Goal: Task Accomplishment & Management: Manage account settings

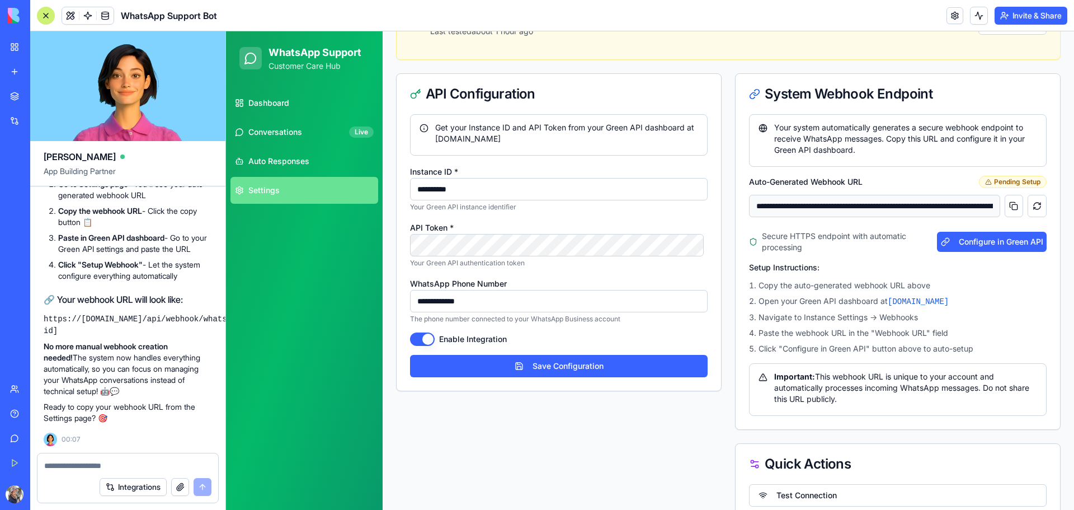
scroll to position [56, 0]
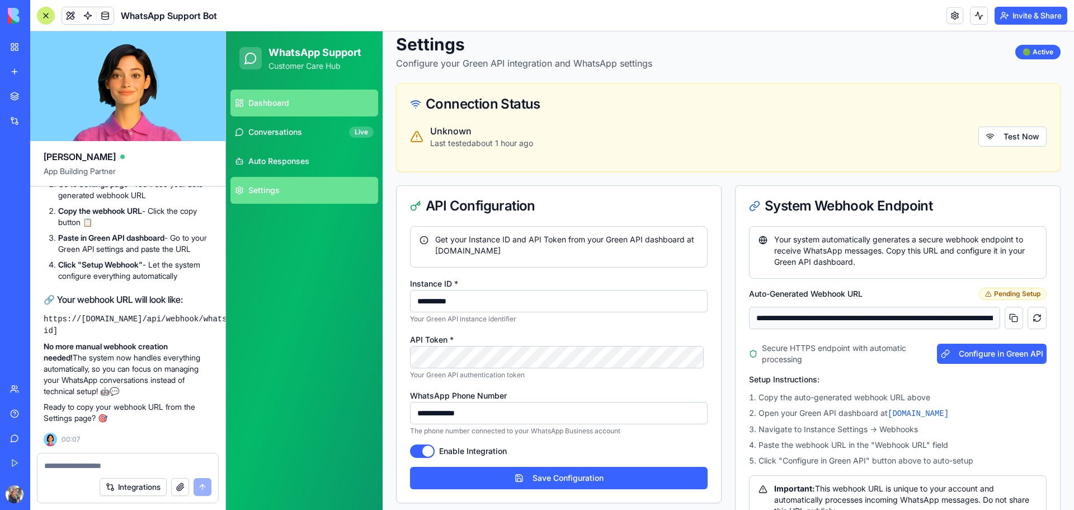
click at [313, 99] on link "Dashboard" at bounding box center [304, 102] width 148 height 27
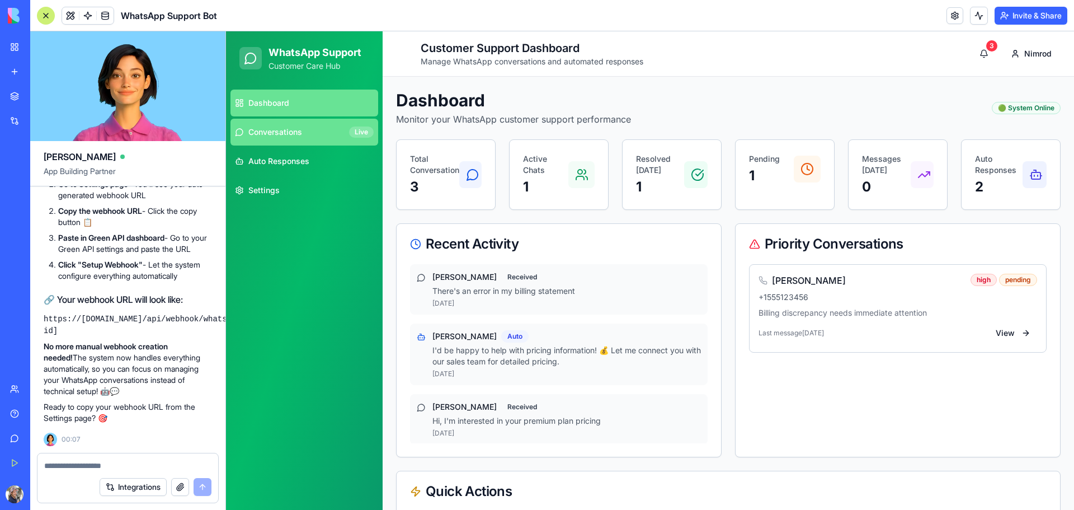
click at [314, 122] on link "Conversations Live" at bounding box center [304, 132] width 148 height 27
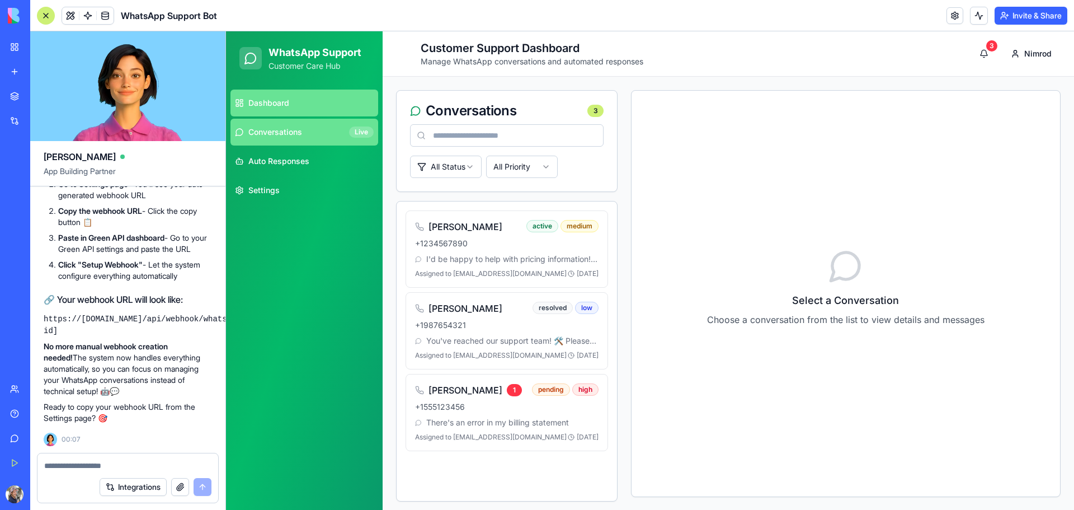
click at [322, 108] on link "Dashboard" at bounding box center [304, 102] width 148 height 27
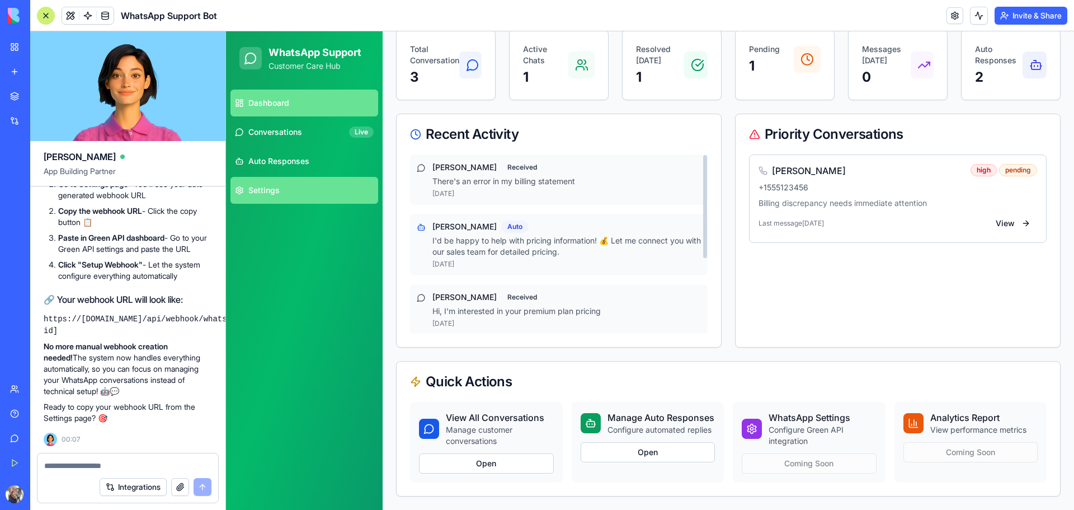
click at [279, 183] on link "Settings" at bounding box center [304, 190] width 148 height 27
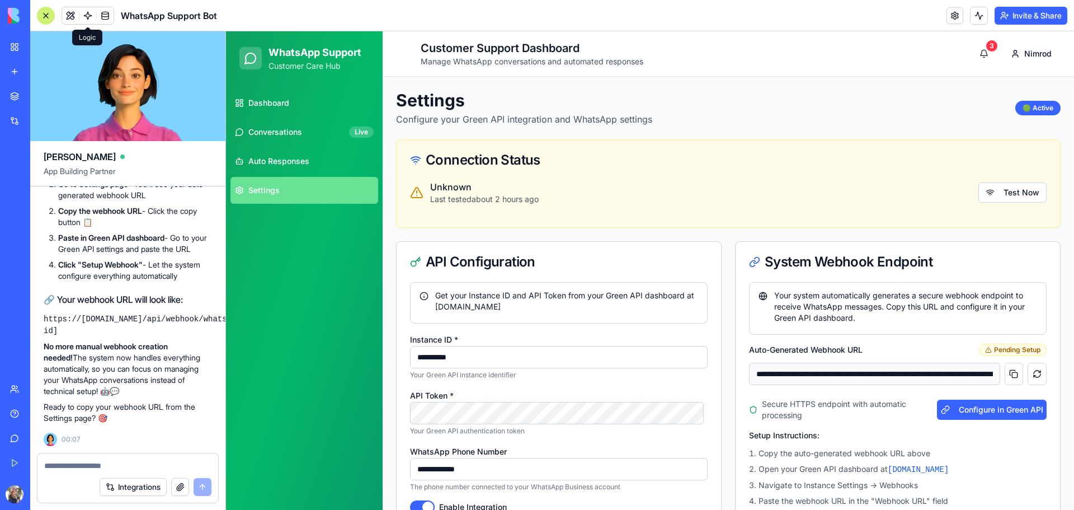
click at [85, 15] on span at bounding box center [87, 15] width 31 height 31
click at [103, 18] on span at bounding box center [104, 15] width 31 height 31
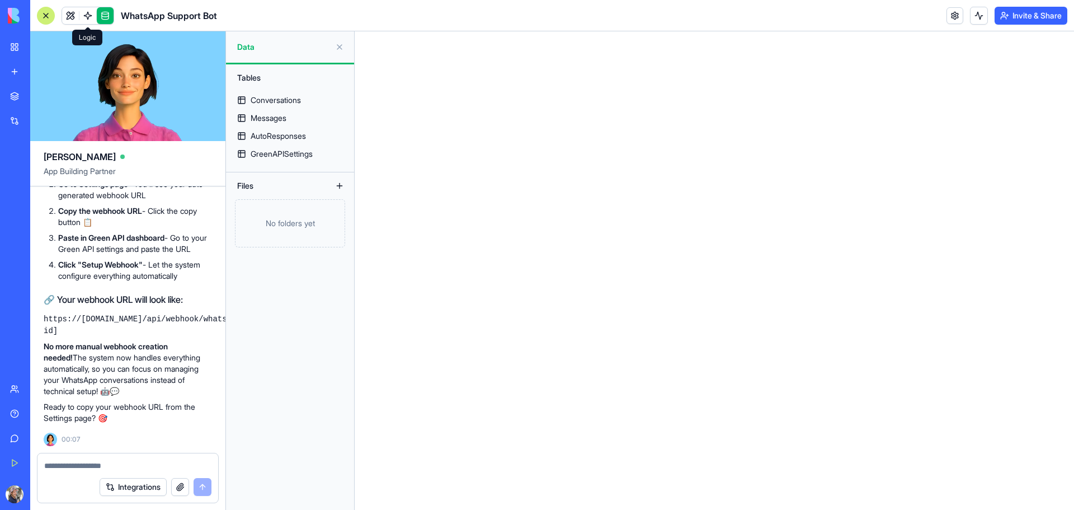
click at [83, 20] on span at bounding box center [87, 15] width 31 height 31
click at [71, 17] on link at bounding box center [70, 15] width 17 height 17
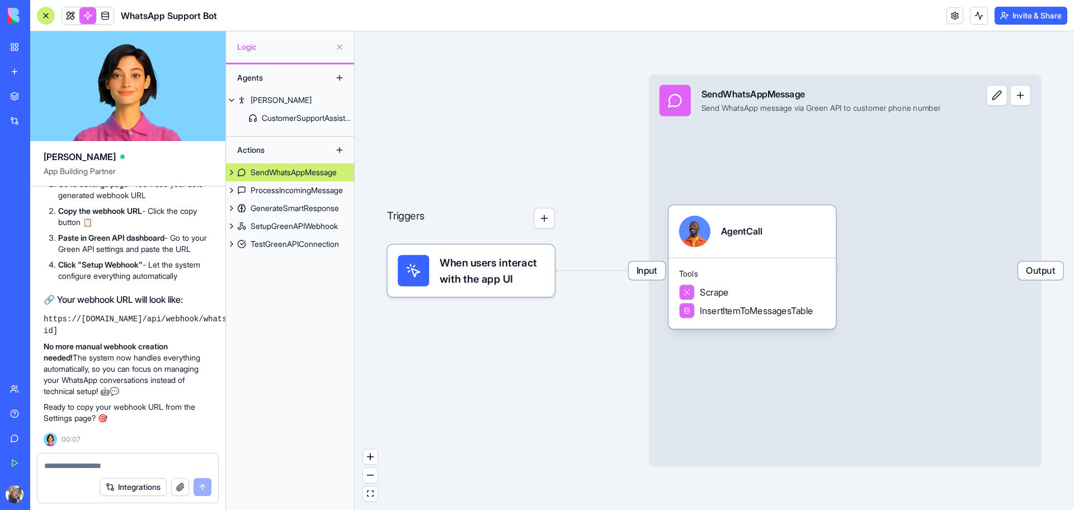
drag, startPoint x: 39, startPoint y: 15, endPoint x: 544, endPoint y: 100, distance: 512.3
click at [544, 100] on div "WhatsApp Support Bot Invite & Share [PERSON_NAME] App Building Partner I want t…" at bounding box center [552, 255] width 1044 height 510
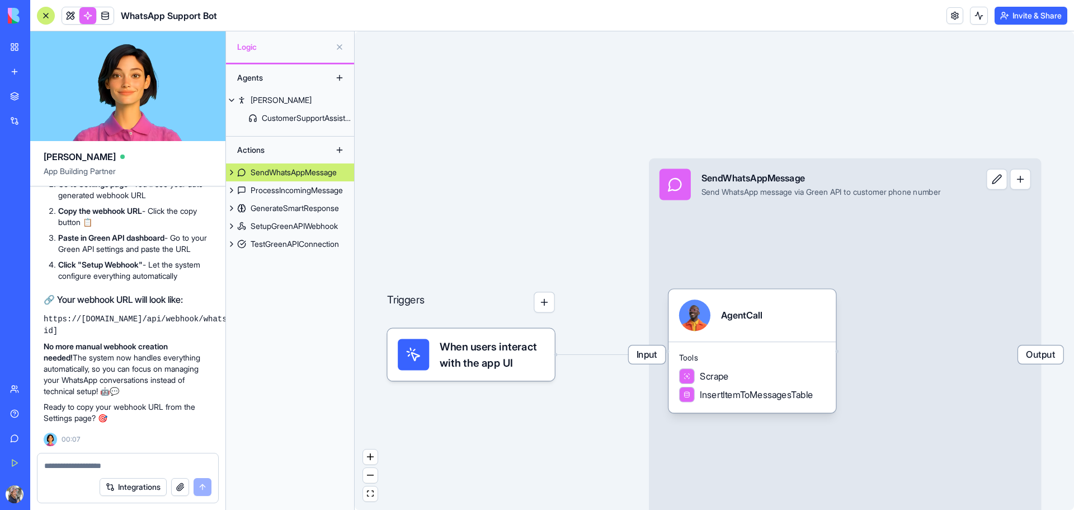
click at [339, 50] on button at bounding box center [340, 47] width 18 height 18
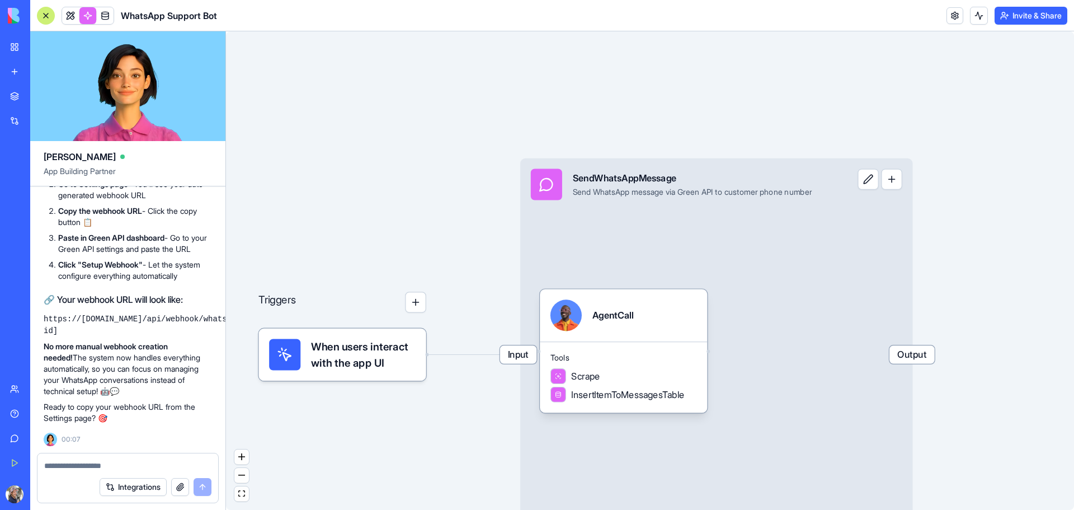
click at [17, 45] on link "My Workspace" at bounding box center [25, 47] width 45 height 22
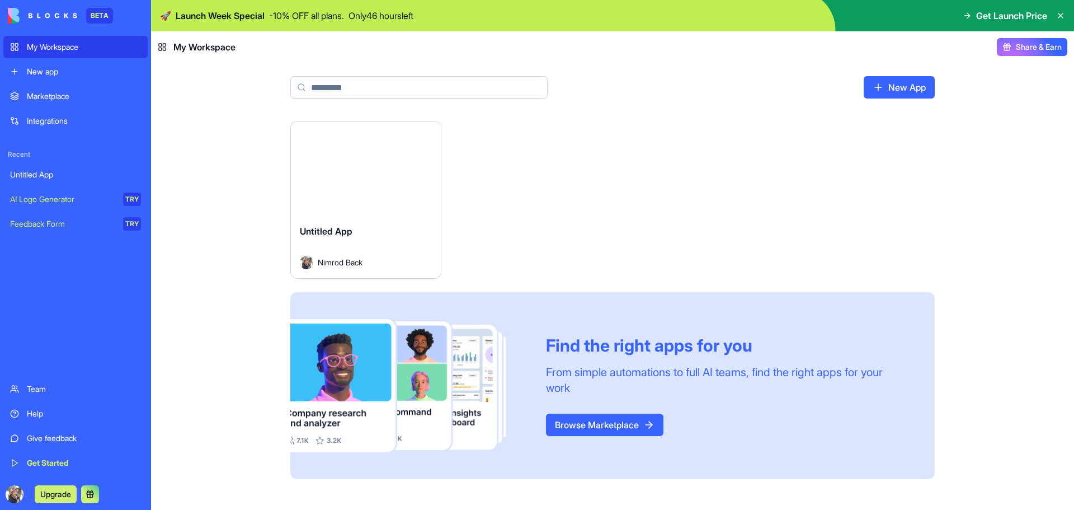
click at [71, 179] on div "Untitled App" at bounding box center [75, 174] width 131 height 11
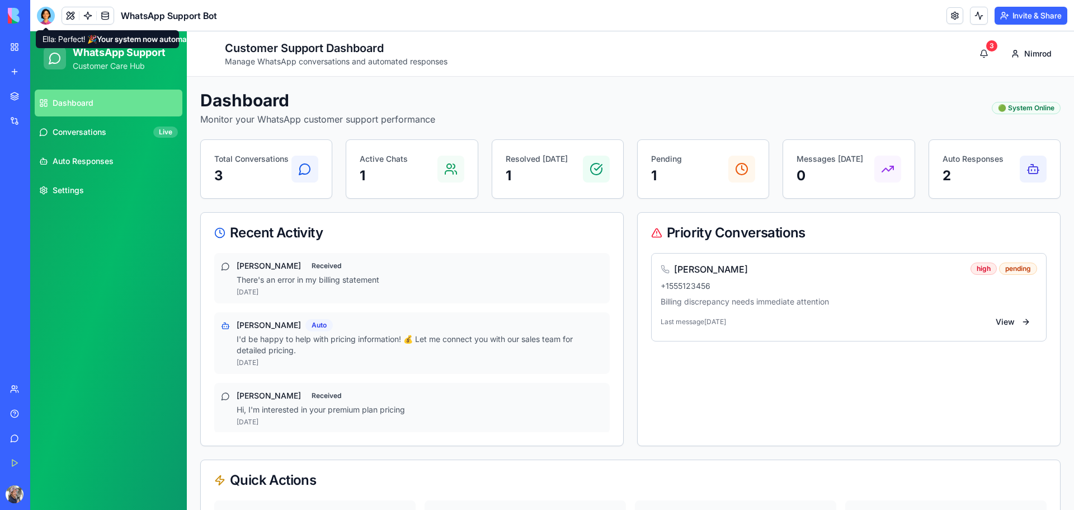
click at [48, 20] on div at bounding box center [46, 16] width 18 height 18
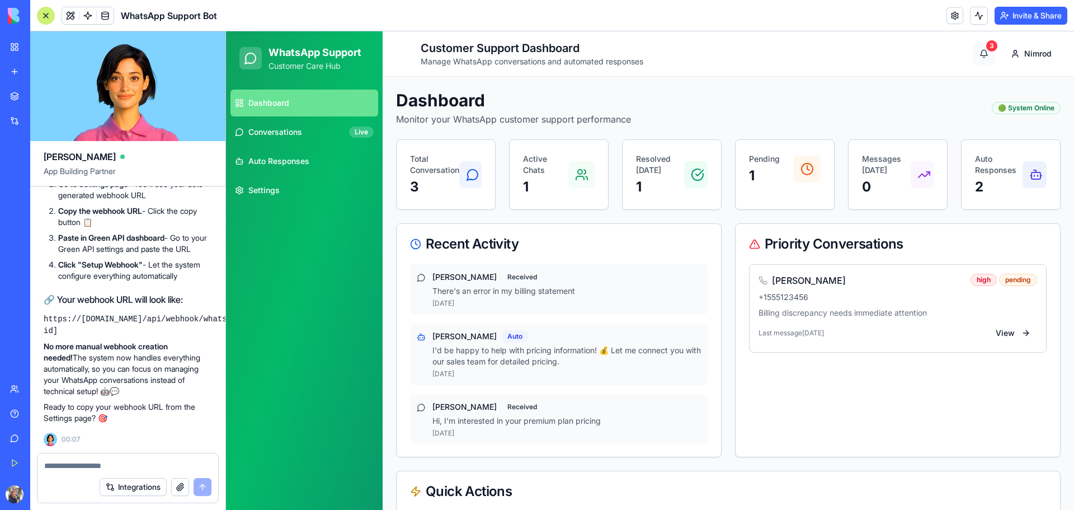
click at [977, 54] on button "3" at bounding box center [984, 54] width 22 height 22
click at [466, 192] on div "Total Conversations 3" at bounding box center [446, 174] width 72 height 43
click at [433, 170] on p "Total Conversations" at bounding box center [434, 164] width 49 height 22
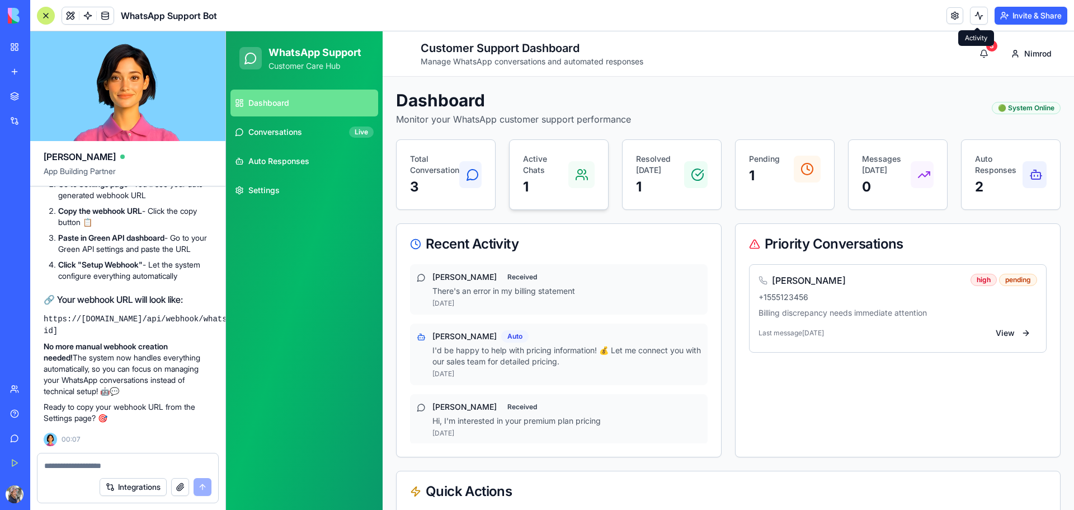
click at [554, 169] on p "Active Chats" at bounding box center [545, 164] width 45 height 22
click at [536, 171] on p "Active Chats" at bounding box center [545, 164] width 45 height 22
click at [623, 173] on div "Resolved [DATE] 1" at bounding box center [672, 174] width 98 height 69
click at [648, 171] on p "Resolved [DATE]" at bounding box center [660, 164] width 48 height 22
click at [749, 172] on p "1" at bounding box center [764, 176] width 31 height 18
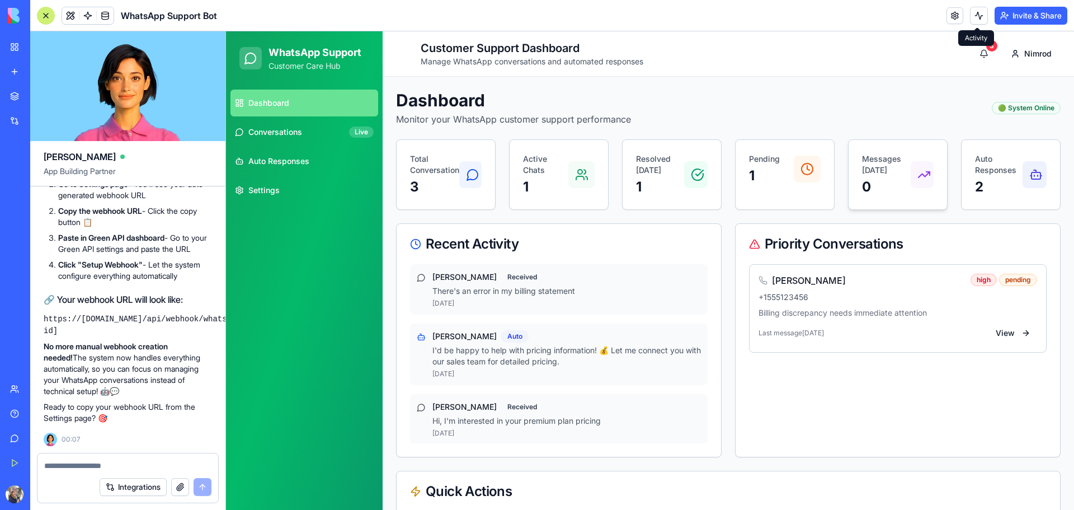
drag, startPoint x: 841, startPoint y: 170, endPoint x: 878, endPoint y: 173, distance: 37.6
click at [841, 170] on div "Total Conversations 3 Active Chats 1 Resolved [DATE] 1 Pending 1 Messages [DATE…" at bounding box center [728, 174] width 665 height 70
drag, startPoint x: 959, startPoint y: 173, endPoint x: 1022, endPoint y: 173, distance: 63.8
click at [965, 173] on div "Auto Responses 2" at bounding box center [1011, 174] width 98 height 69
click at [1031, 173] on rect at bounding box center [1035, 175] width 9 height 7
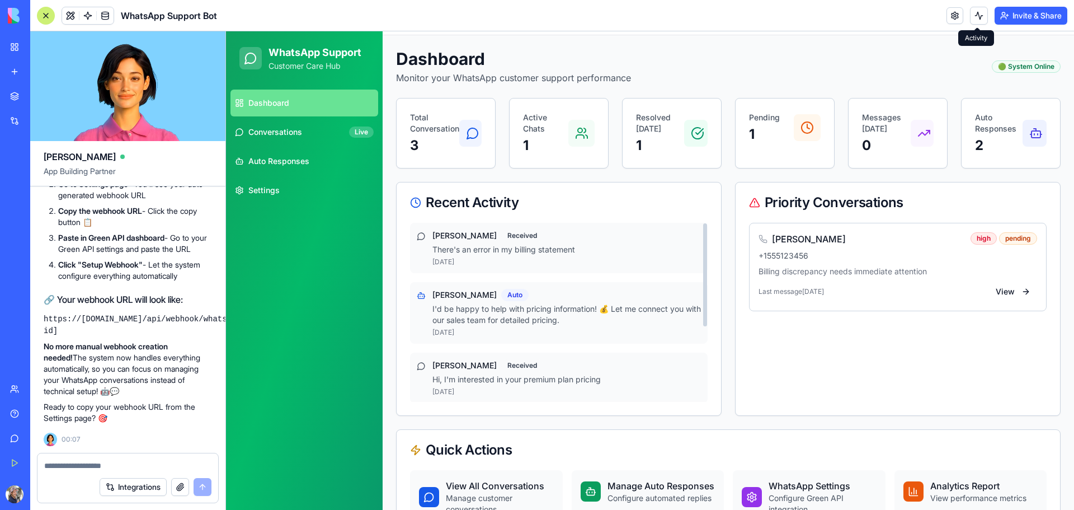
scroll to position [112, 0]
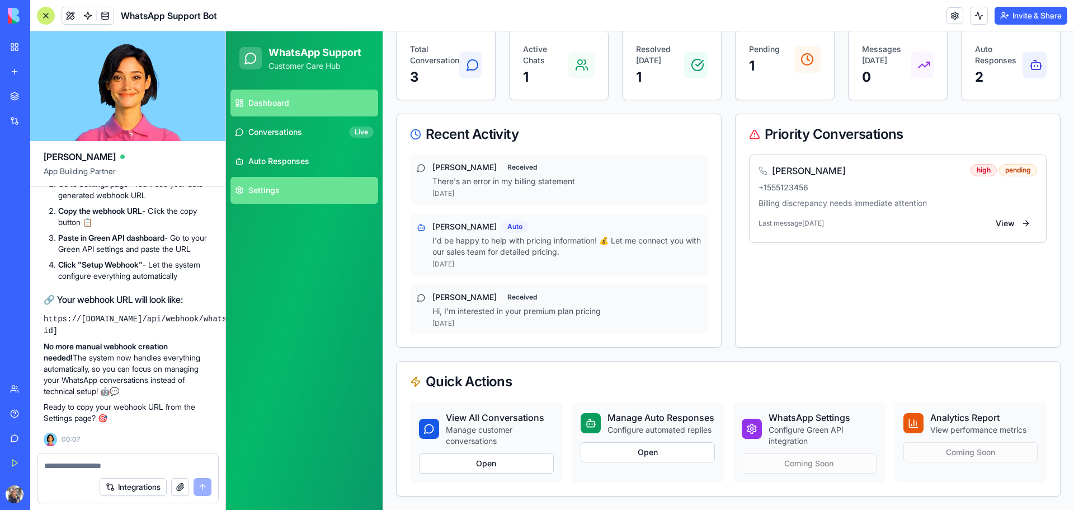
click at [300, 199] on link "Settings" at bounding box center [304, 190] width 148 height 27
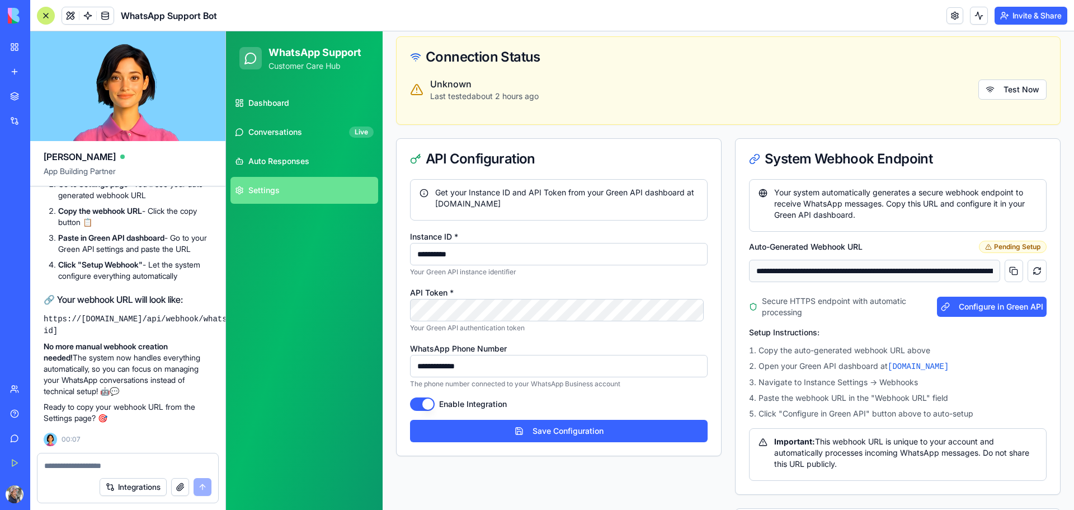
scroll to position [112, 0]
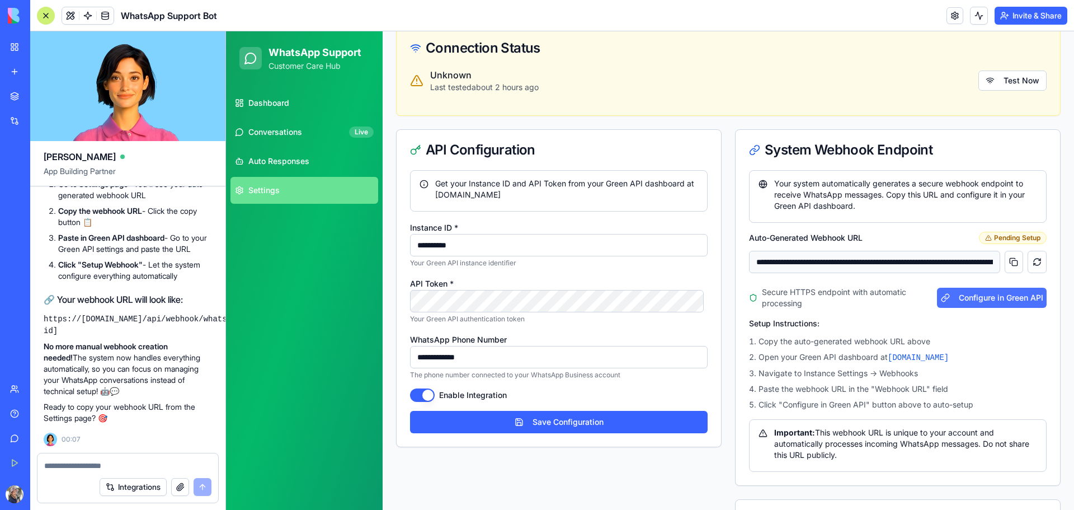
click at [958, 305] on button "Configure in Green API" at bounding box center [992, 298] width 110 height 20
click at [1005, 263] on button at bounding box center [1014, 262] width 19 height 22
click at [996, 289] on div "Secure HTTPS endpoint with automatic processing Configuring..." at bounding box center [898, 294] width 298 height 25
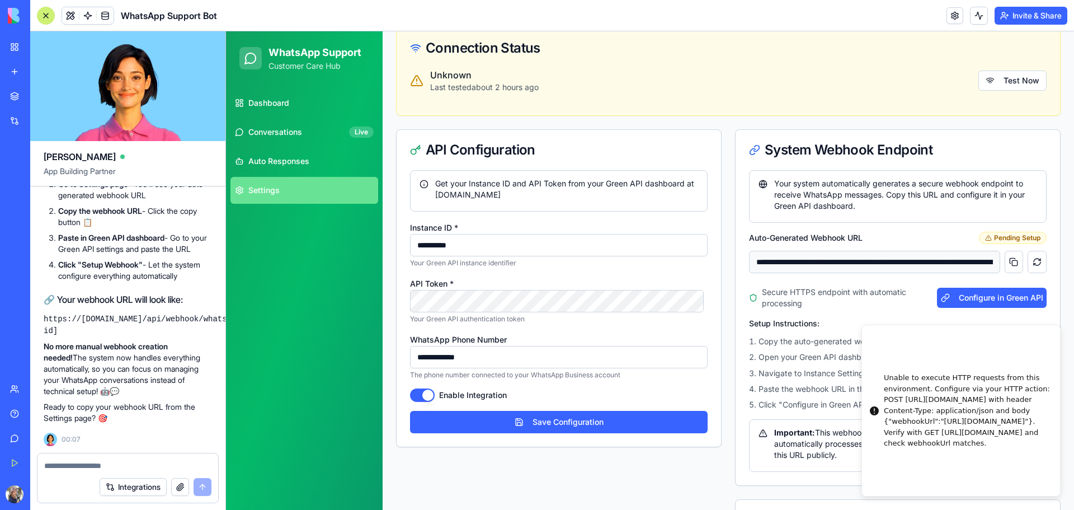
click at [895, 324] on li "Unable to execute HTTP requests from this environment. Configure via your HTTP …" at bounding box center [960, 410] width 199 height 172
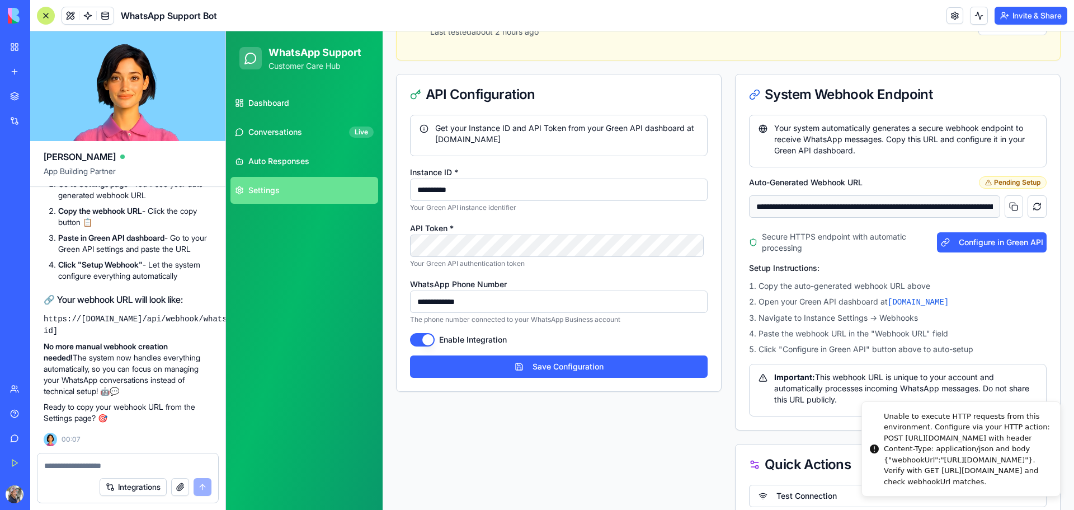
scroll to position [168, 0]
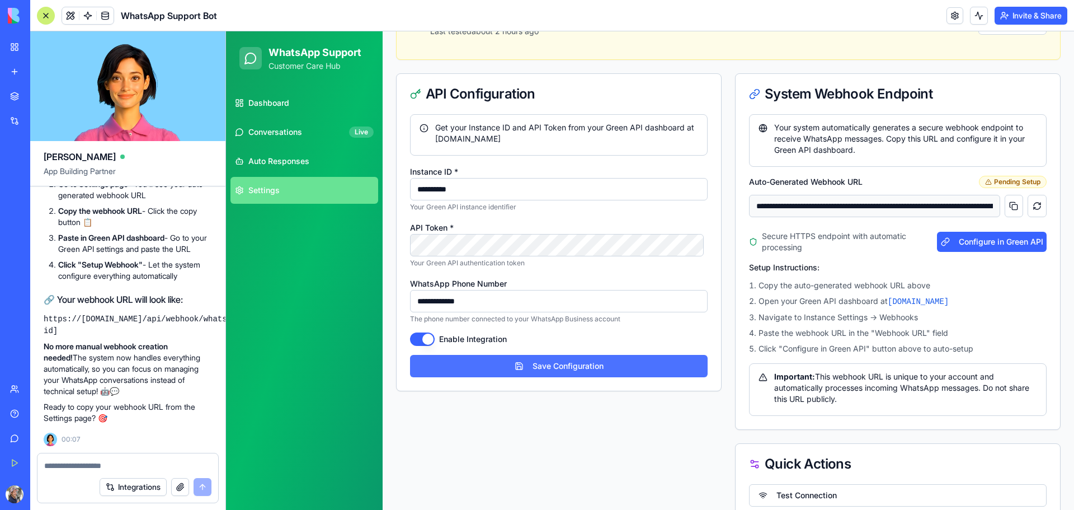
click at [610, 369] on button "Save Configuration" at bounding box center [559, 366] width 298 height 22
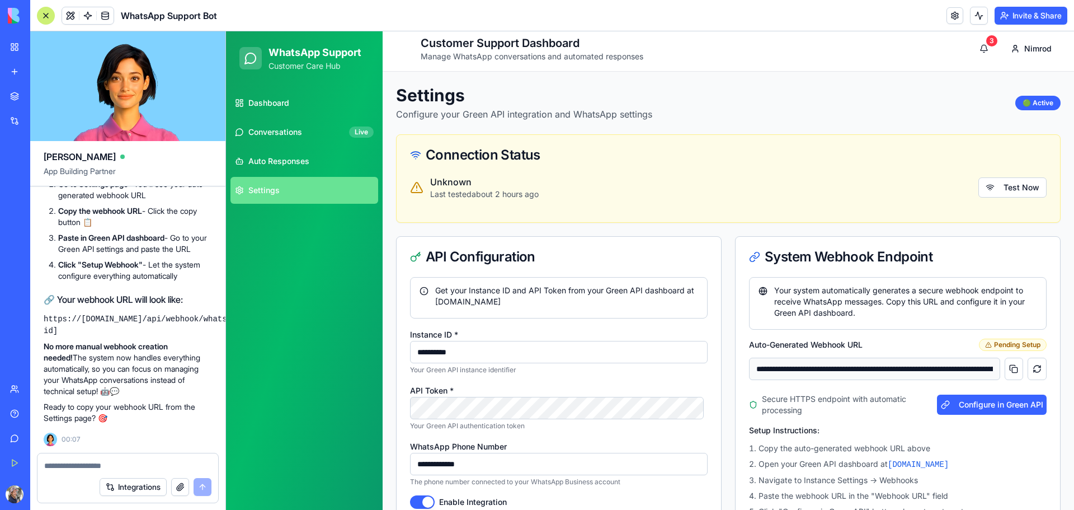
scroll to position [0, 0]
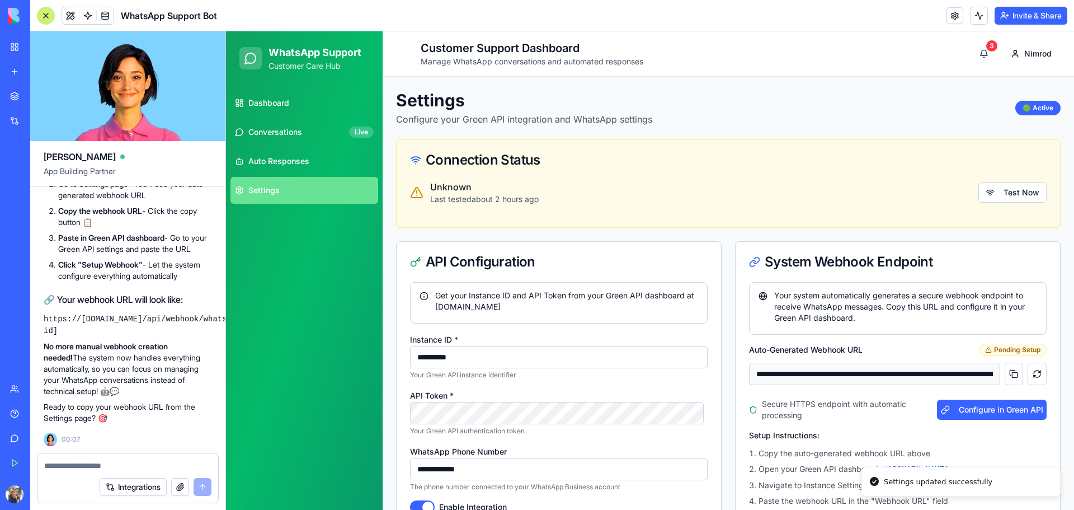
type input "**********"
click at [1016, 192] on button "Test Now" at bounding box center [1012, 192] width 68 height 20
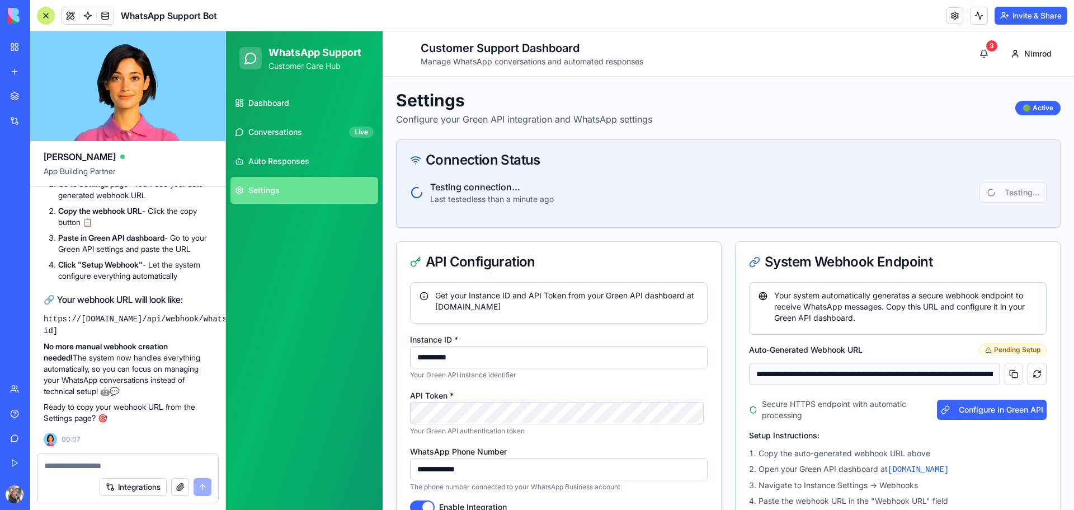
drag, startPoint x: 125, startPoint y: 467, endPoint x: 131, endPoint y: 458, distance: 10.6
click at [131, 458] on div at bounding box center [127, 462] width 181 height 18
type textarea "*"
